Goal: Check status

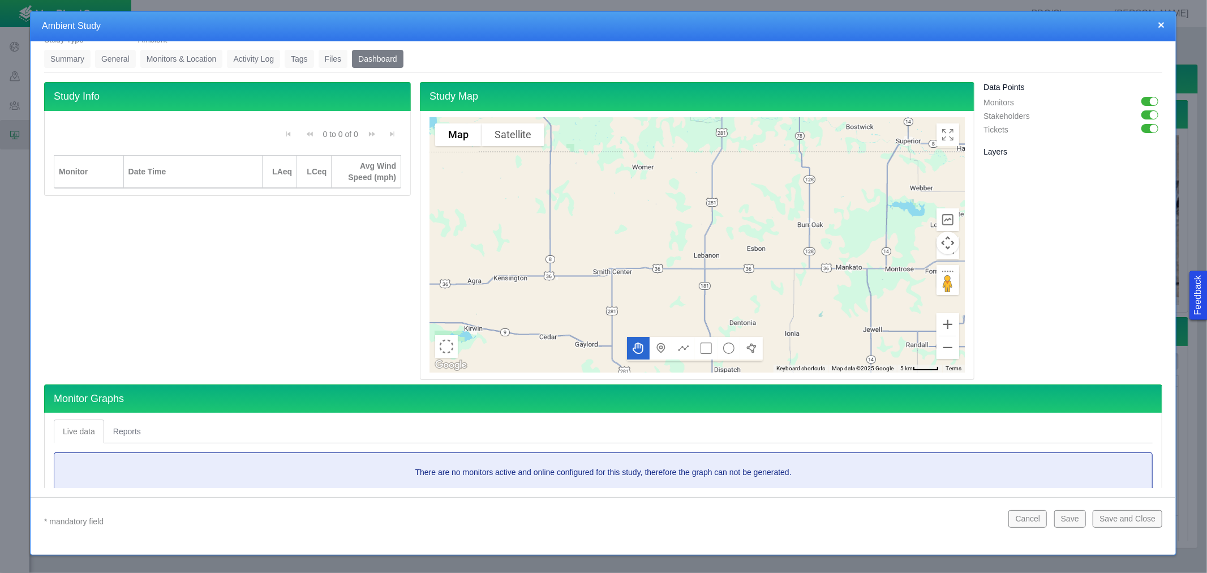
scroll to position [63, 0]
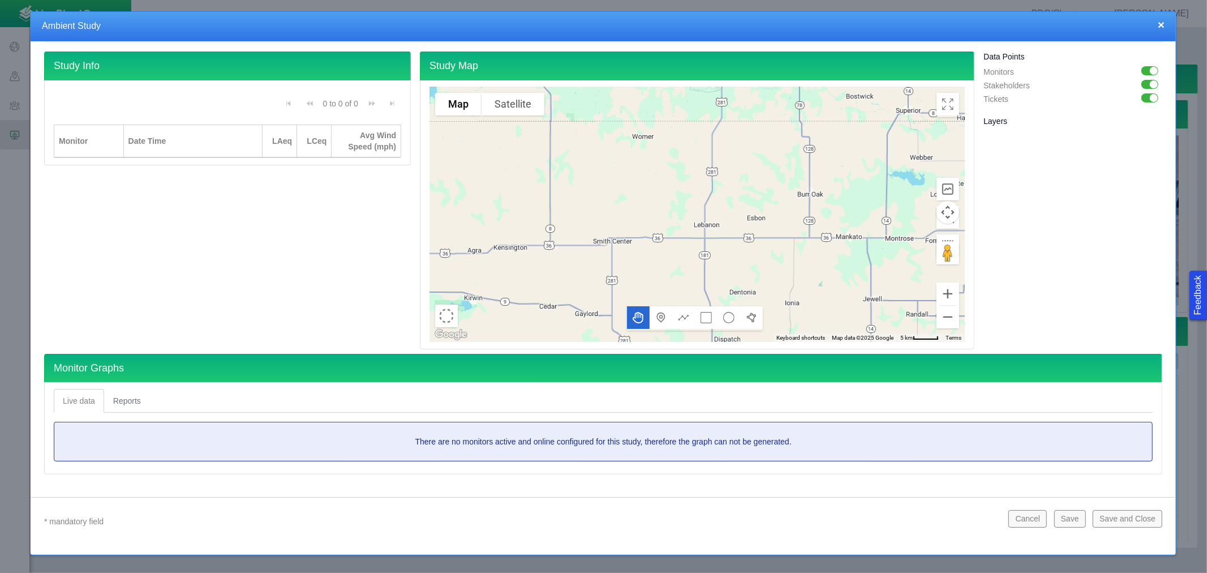
click at [119, 403] on link "Reports" at bounding box center [127, 401] width 46 height 24
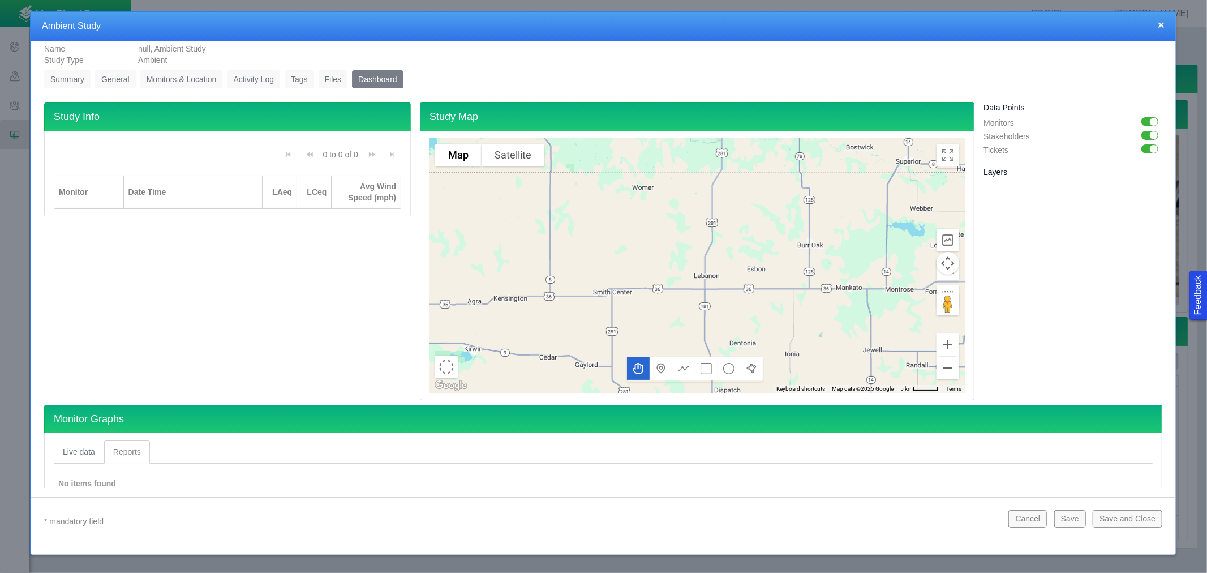
scroll to position [0, 0]
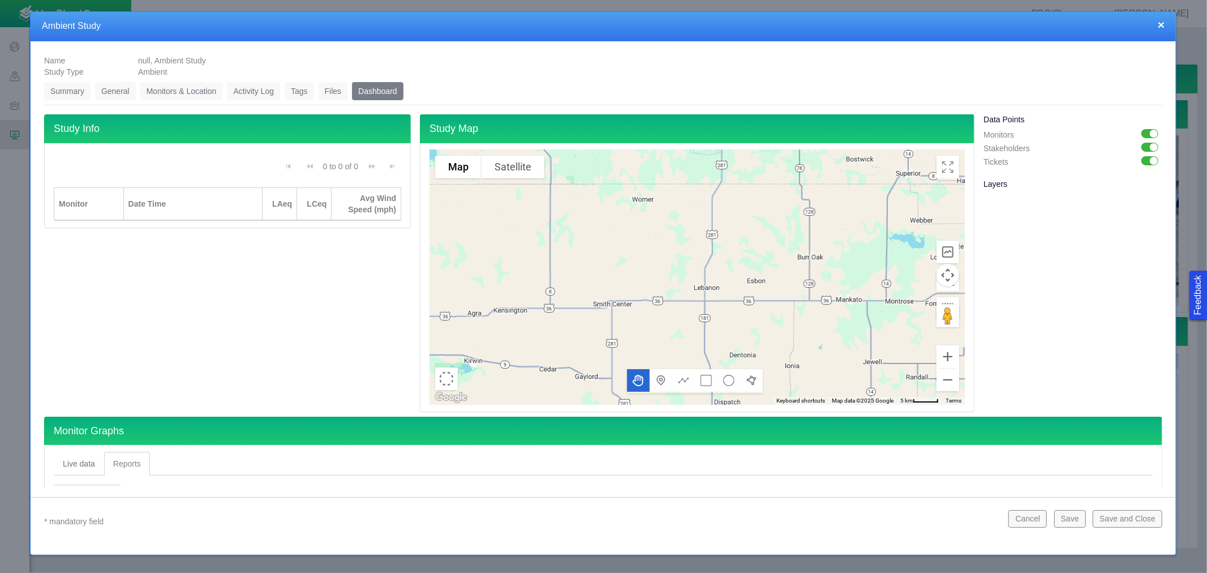
click at [1158, 21] on button "×" at bounding box center [1161, 25] width 7 height 12
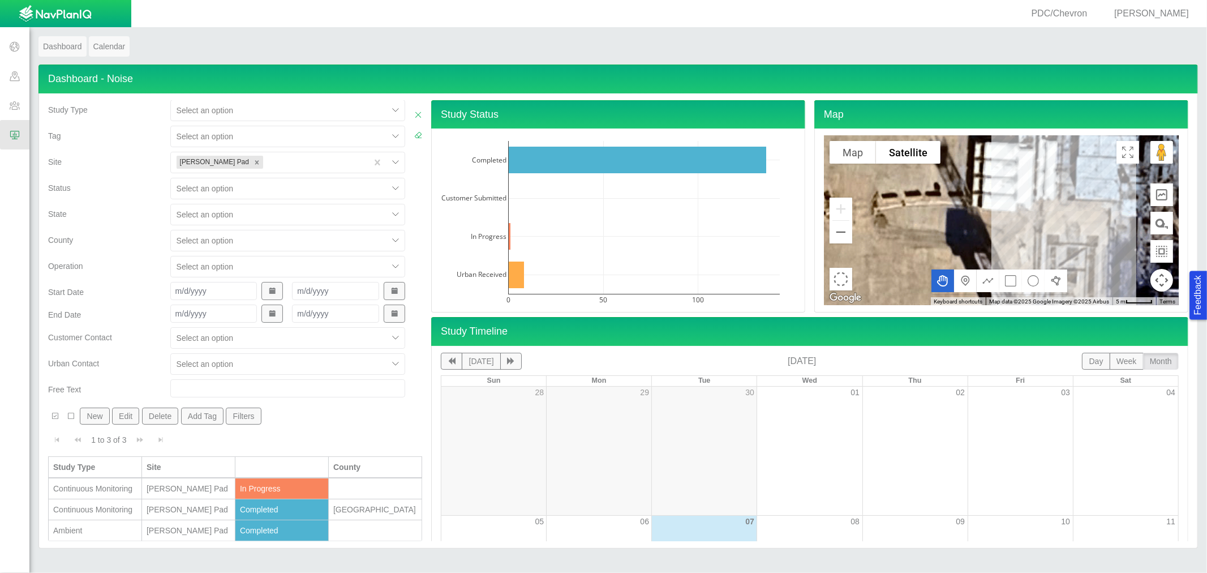
click at [104, 488] on div "Continuous Monitoring" at bounding box center [95, 488] width 84 height 11
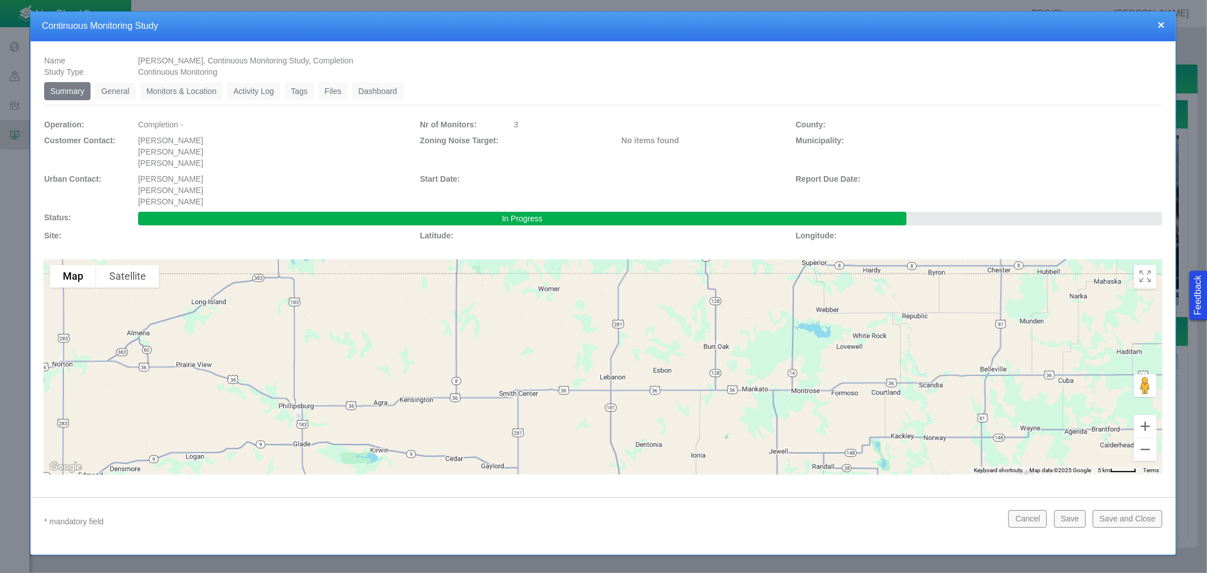
click at [368, 98] on link "Dashboard" at bounding box center [377, 91] width 51 height 18
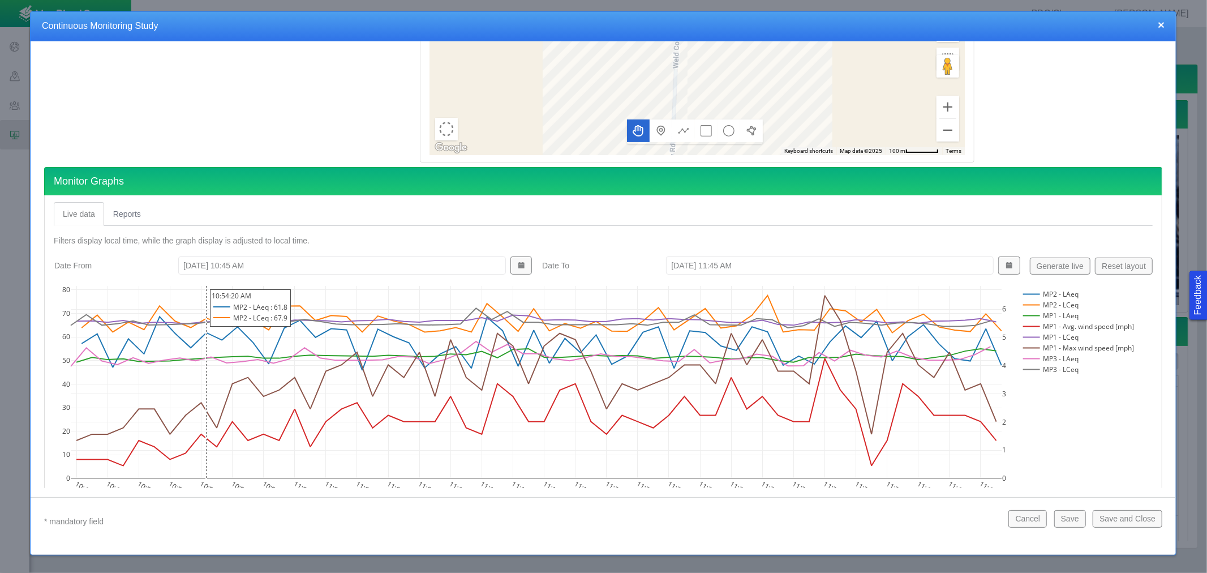
scroll to position [289, 0]
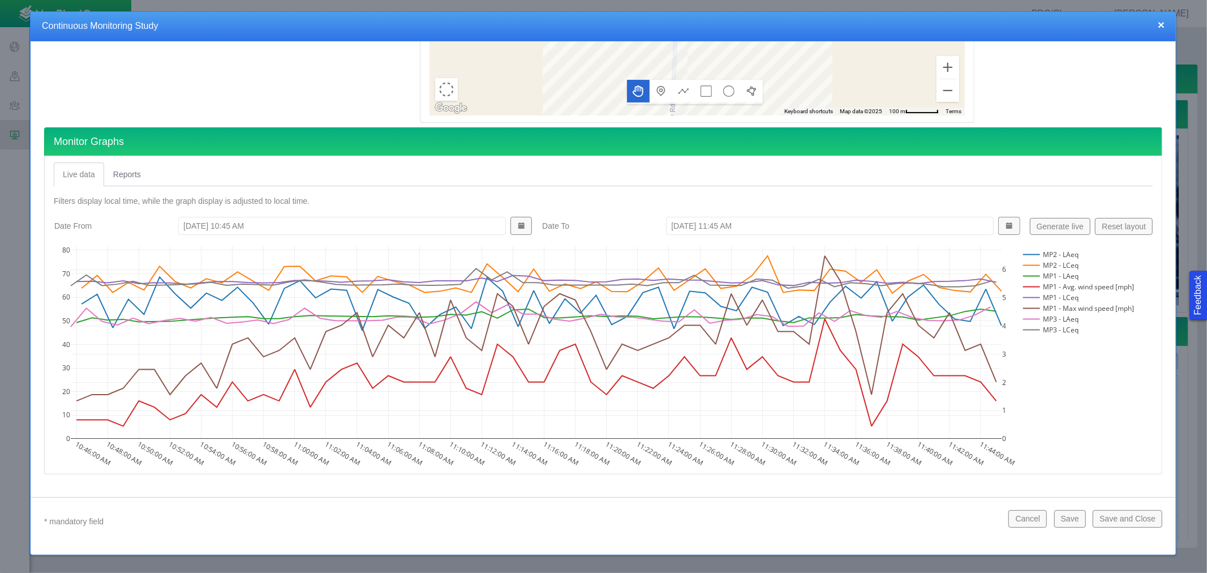
click at [128, 173] on link "Reports" at bounding box center [127, 174] width 46 height 24
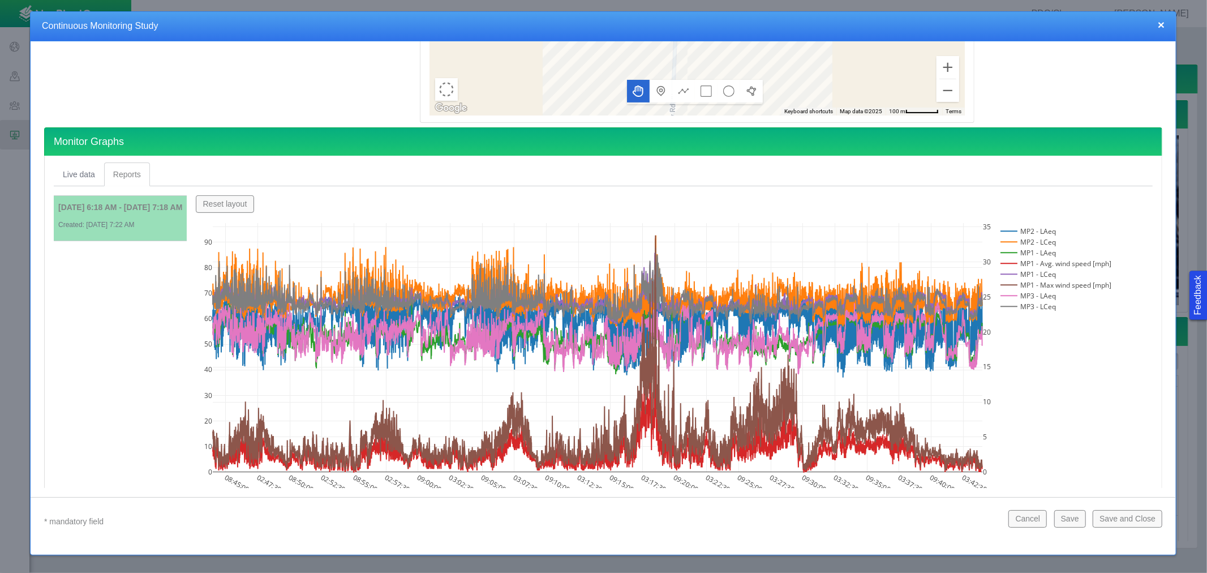
click at [1034, 242] on rect at bounding box center [1055, 242] width 114 height 11
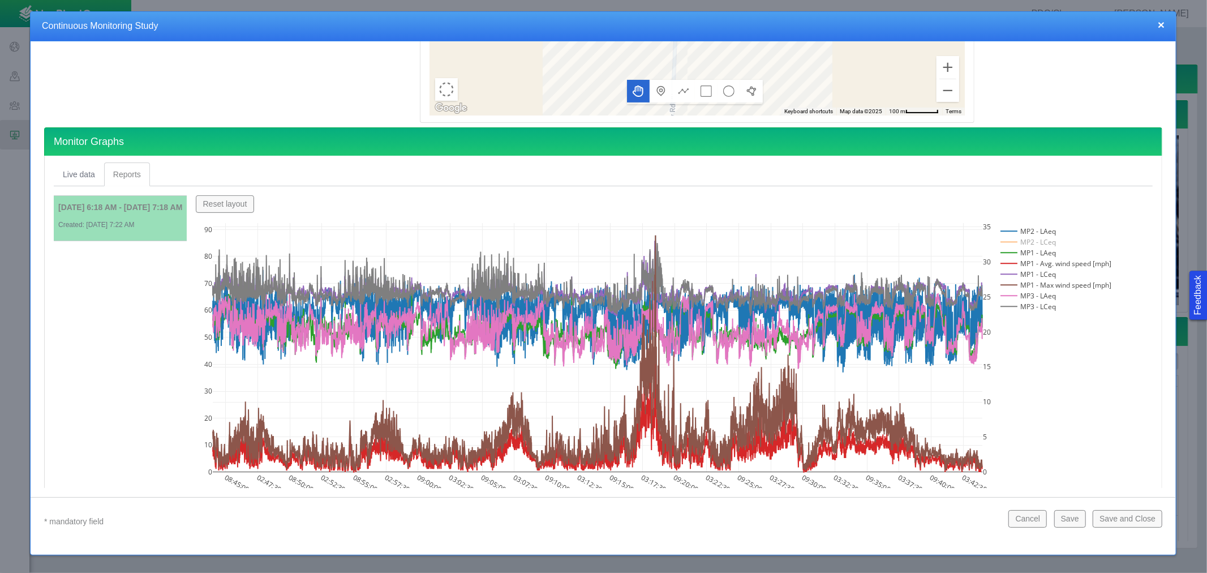
type textarea "x"
click at [1033, 230] on rect at bounding box center [1055, 231] width 114 height 11
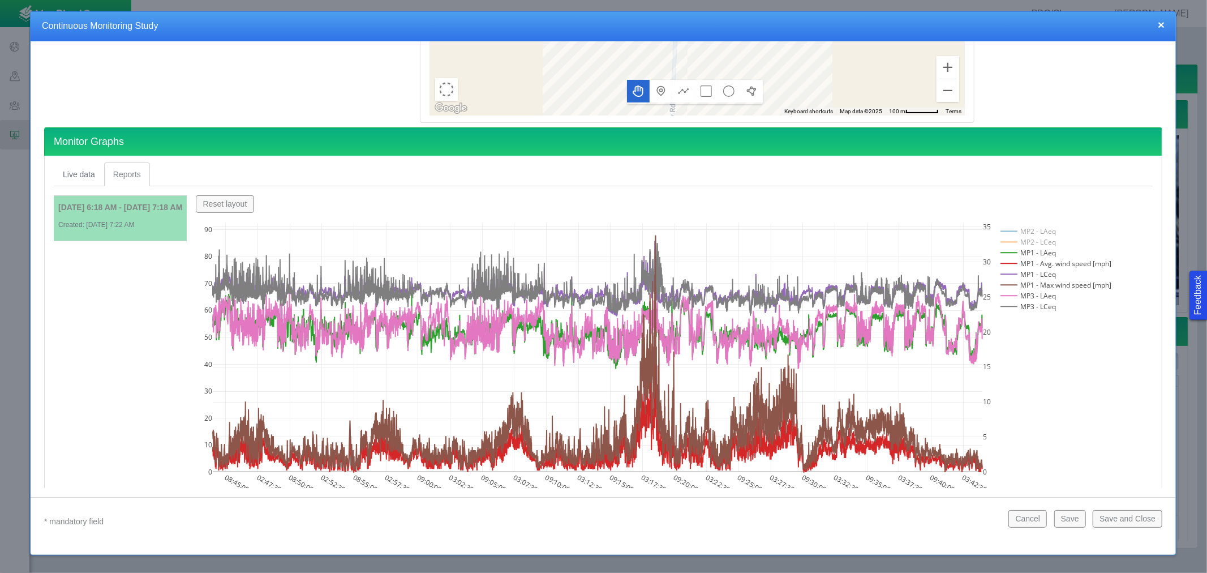
click at [1029, 251] on rect at bounding box center [1055, 252] width 114 height 11
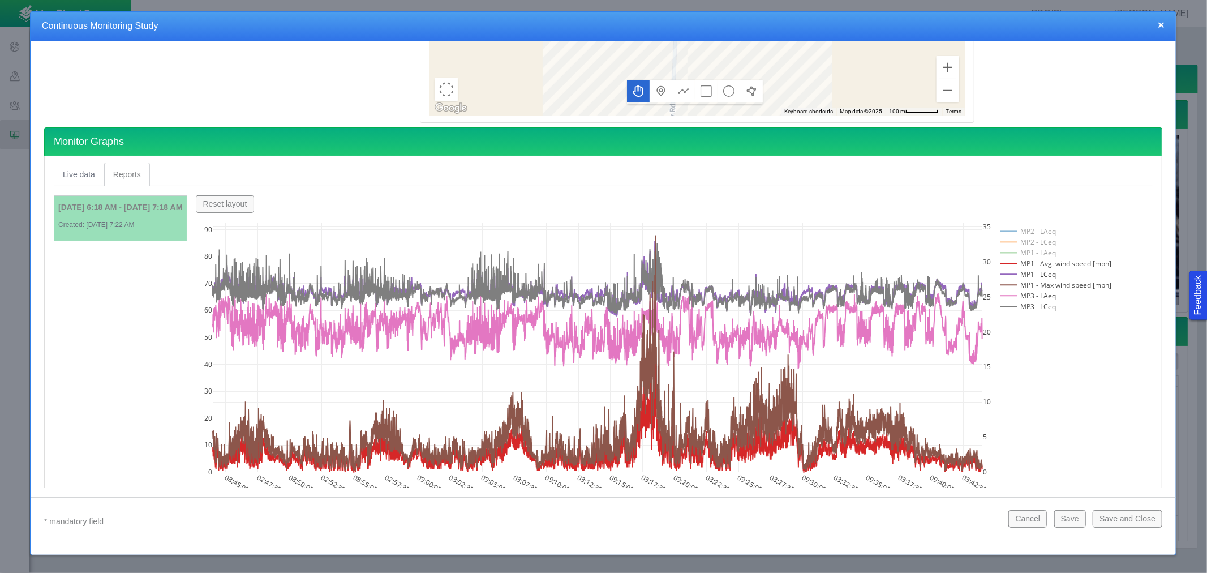
click at [1030, 261] on rect at bounding box center [1055, 263] width 114 height 11
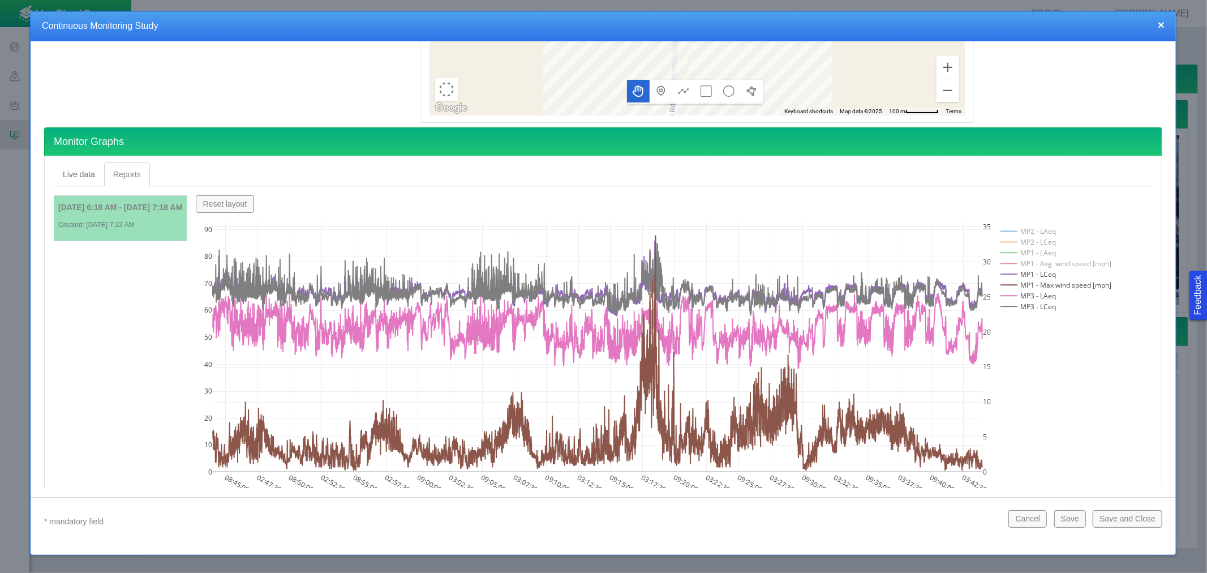
click at [1031, 273] on rect at bounding box center [1055, 274] width 114 height 11
click at [1033, 284] on rect at bounding box center [1055, 285] width 114 height 11
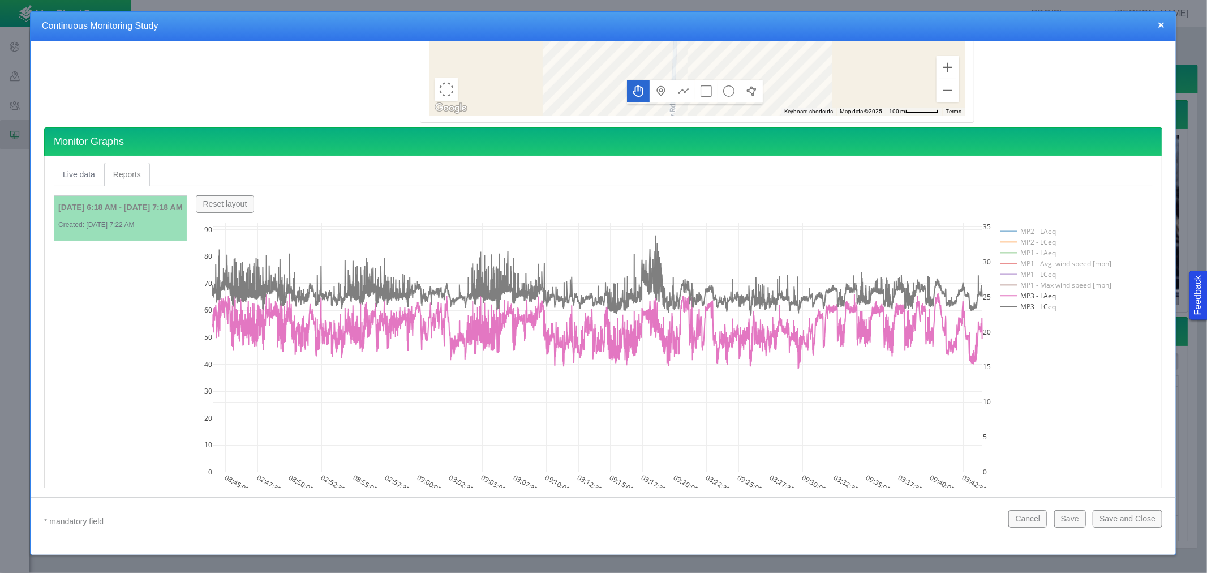
click at [1033, 284] on rect at bounding box center [1055, 285] width 114 height 11
